Goal: Information Seeking & Learning: Understand process/instructions

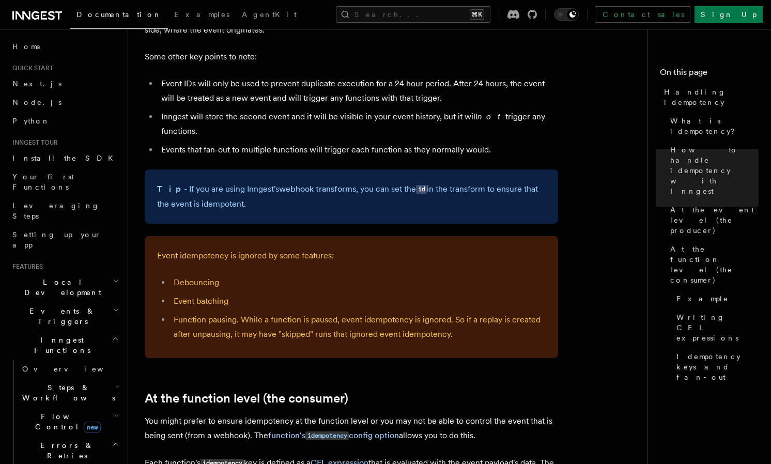
scroll to position [864, 0]
click at [184, 274] on li "Debouncing" at bounding box center [357, 281] width 375 height 14
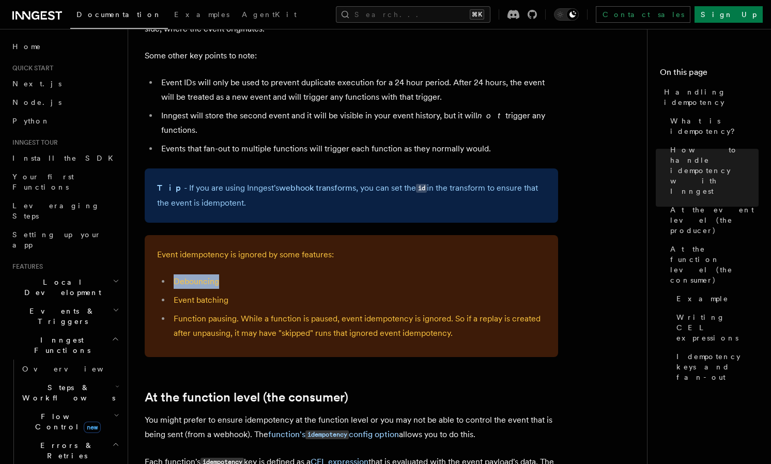
click at [184, 274] on li "Debouncing" at bounding box center [357, 281] width 375 height 14
click at [185, 293] on li "Event batching" at bounding box center [357, 300] width 375 height 14
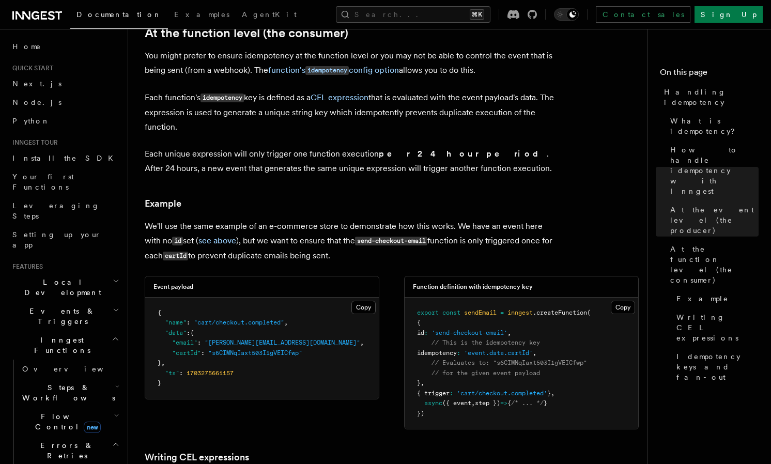
scroll to position [1233, 0]
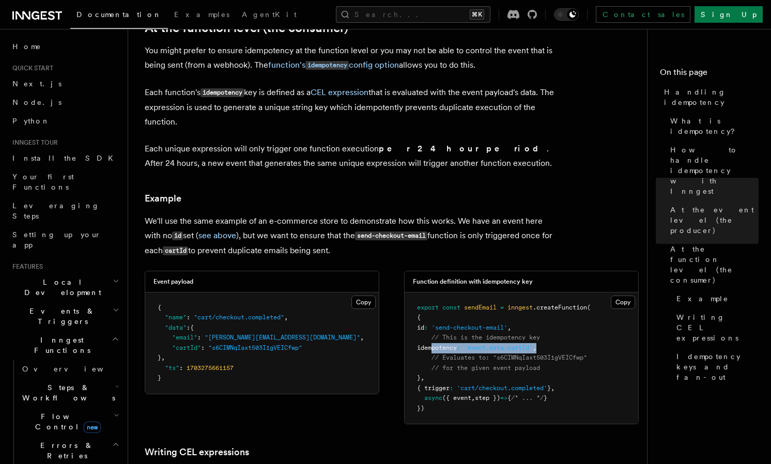
drag, startPoint x: 431, startPoint y: 334, endPoint x: 570, endPoint y: 339, distance: 138.5
click at [570, 339] on pre "export const sendEmail = inngest .createFunction ( { id : 'send-checkout-email'…" at bounding box center [520, 358] width 233 height 132
copy span "idempotency : 'event.data.cartId' ,"
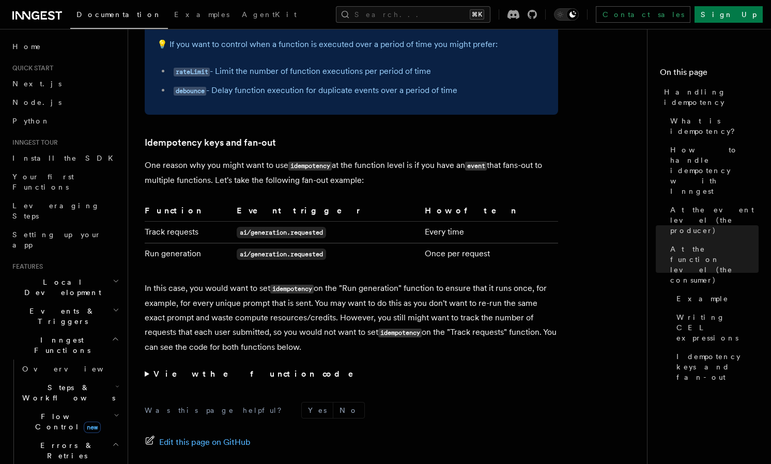
scroll to position [1947, 0]
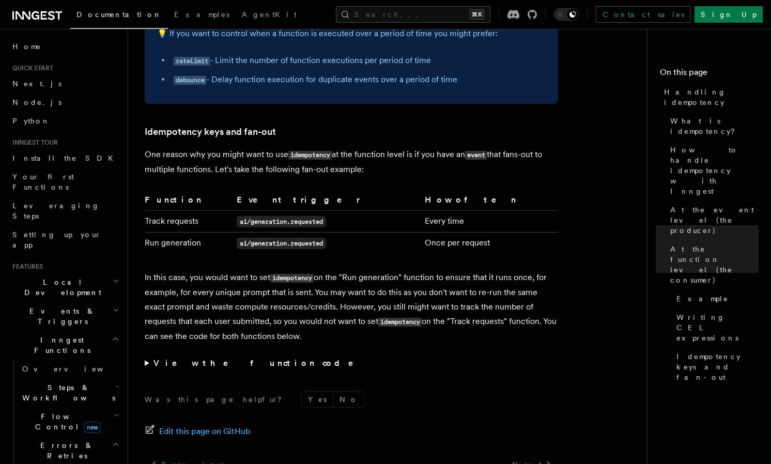
click at [166, 358] on strong "View the function code" at bounding box center [260, 363] width 214 height 10
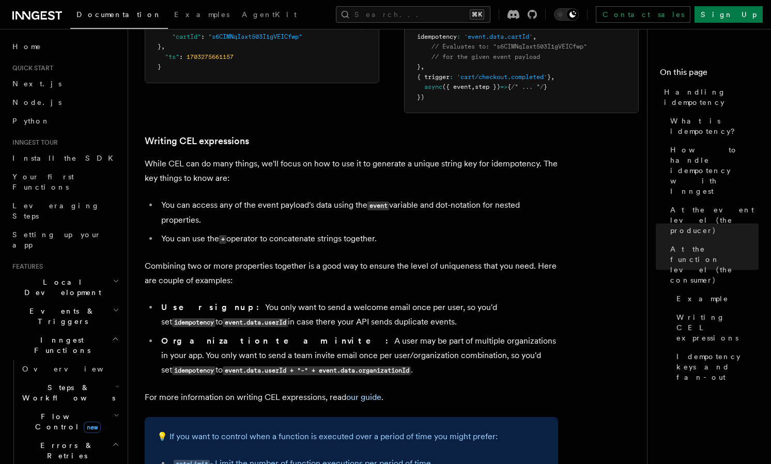
scroll to position [1458, 0]
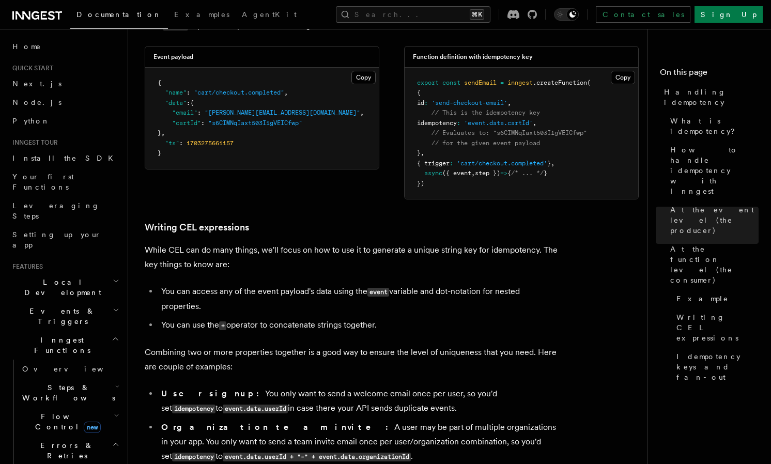
click at [441, 119] on span "idempotency" at bounding box center [437, 122] width 40 height 7
copy span "idempotency"
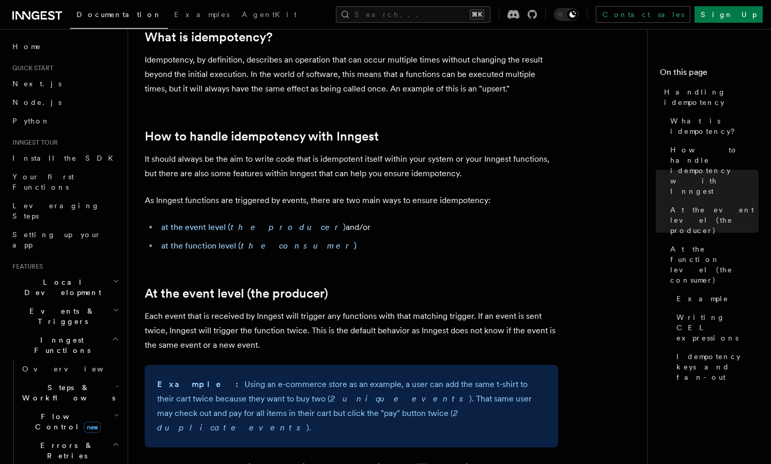
scroll to position [0, 0]
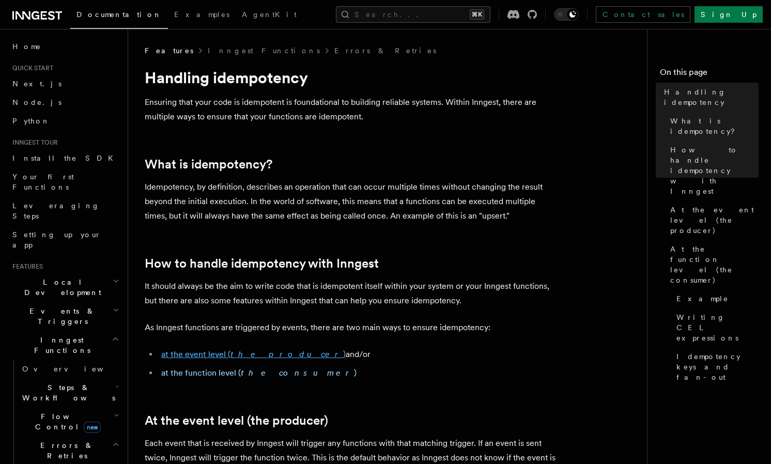
click at [230, 355] on em "the producer" at bounding box center [286, 354] width 113 height 10
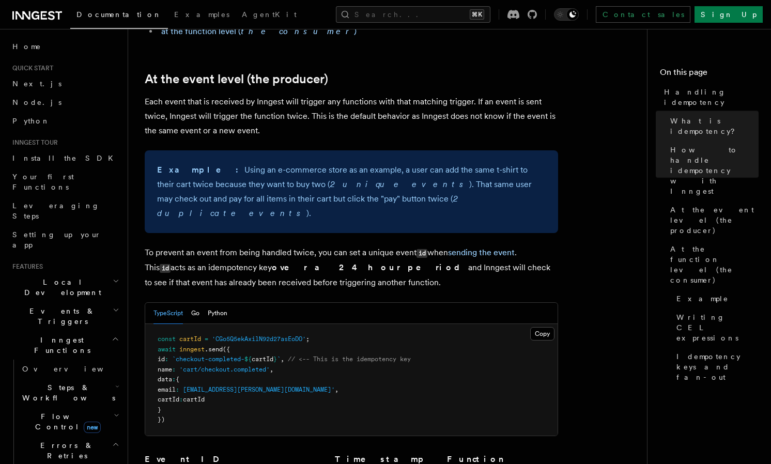
scroll to position [364, 0]
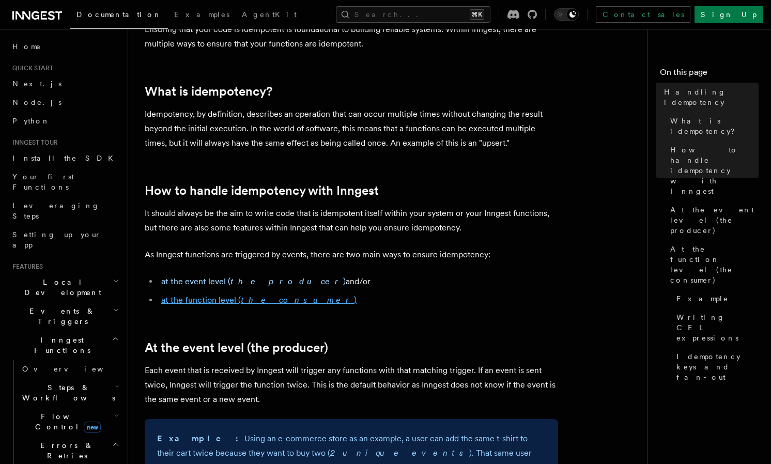
click at [195, 298] on link "at the function level ( the consumer )" at bounding box center [258, 300] width 195 height 10
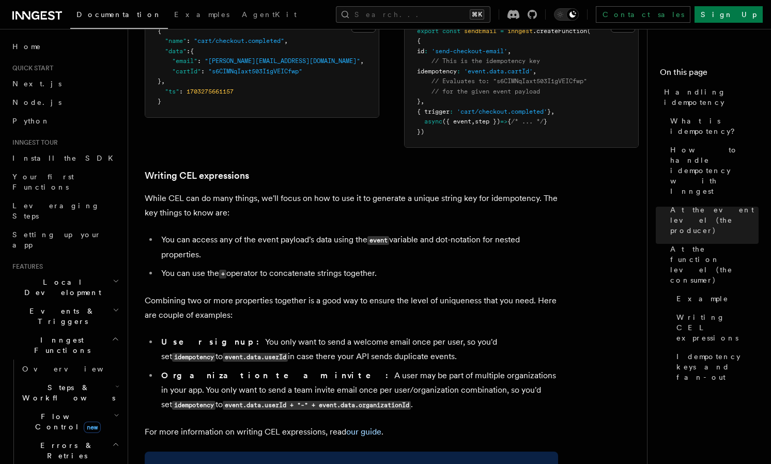
scroll to position [1510, 0]
drag, startPoint x: 556, startPoint y: 59, endPoint x: 555, endPoint y: 50, distance: 9.4
click at [555, 50] on pre "export const sendEmail = inngest .createFunction ( { id : 'send-checkout-email'…" at bounding box center [520, 81] width 233 height 132
copy code "idempotency : 'event.data.cartId' ,"
